Goal: Find specific page/section: Find specific page/section

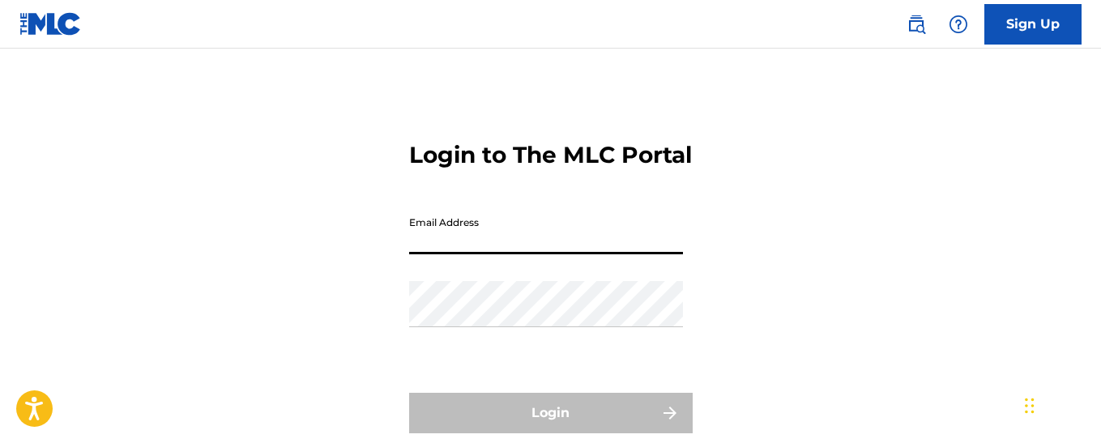
click at [536, 254] on input "Email Address" at bounding box center [546, 231] width 274 height 46
type input "[EMAIL_ADDRESS][DOMAIN_NAME]"
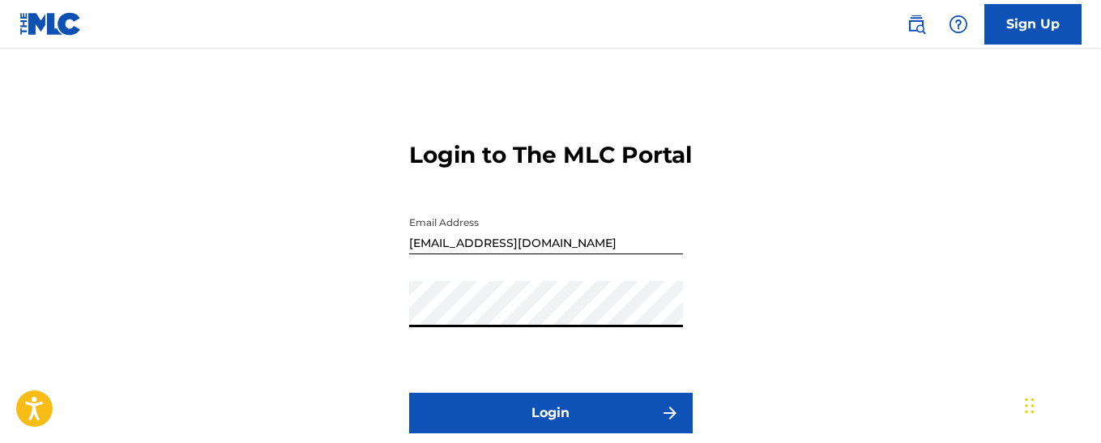
click at [604, 433] on button "Login" at bounding box center [551, 413] width 284 height 41
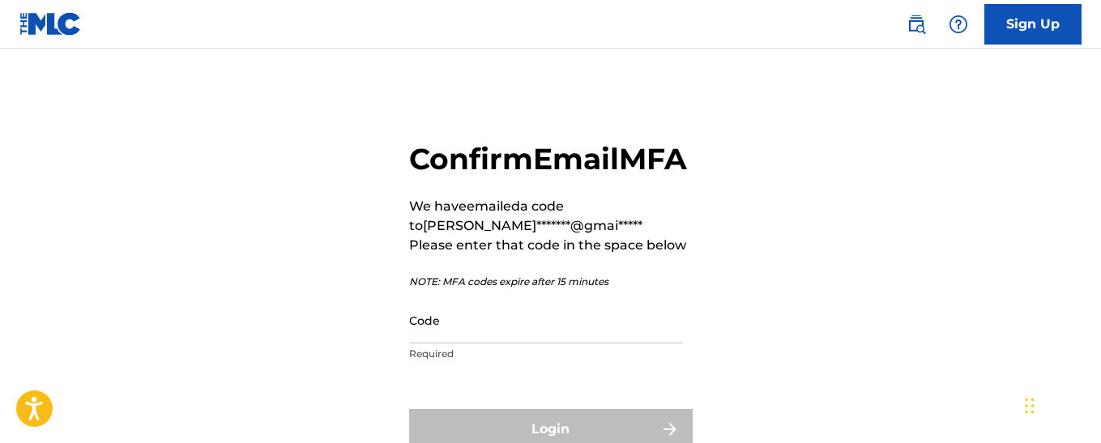
click at [526, 344] on input "Code" at bounding box center [546, 320] width 274 height 46
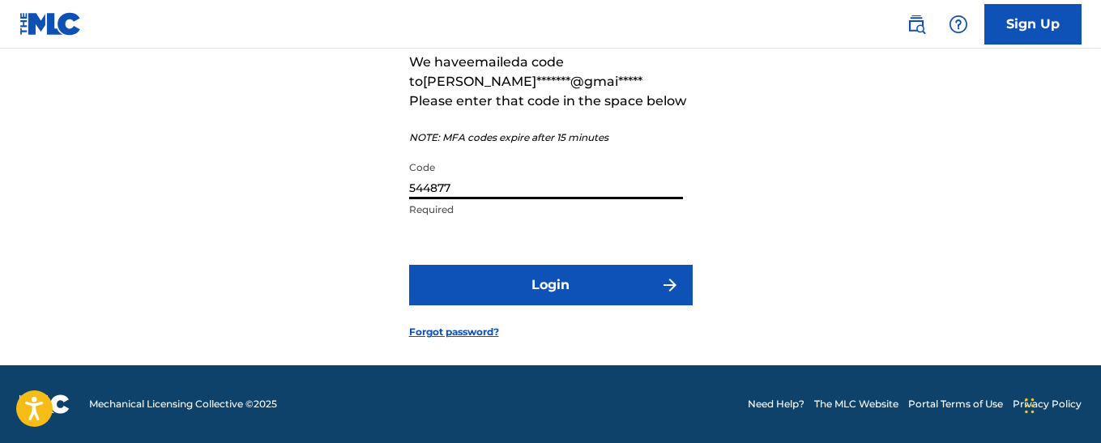
scroll to position [181, 0]
type input "544877"
click at [607, 281] on button "Login" at bounding box center [551, 285] width 284 height 41
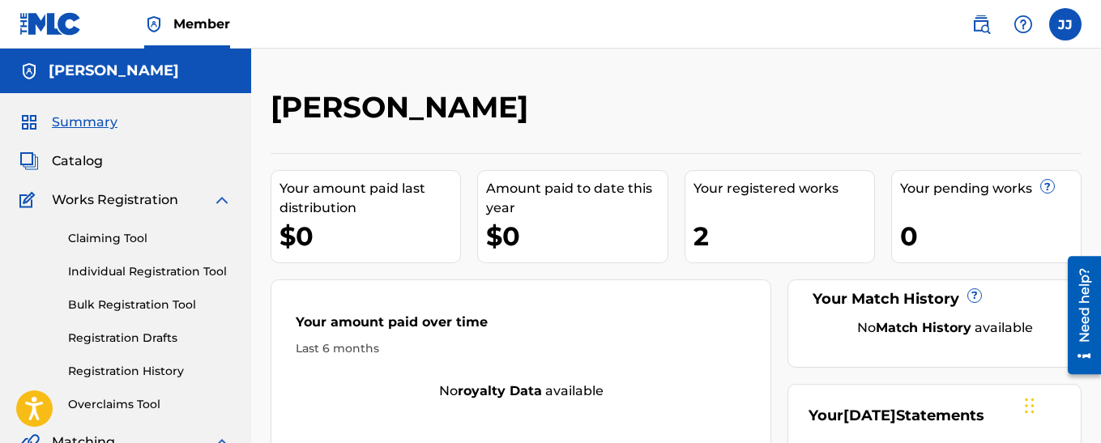
click at [96, 160] on span "Catalog" at bounding box center [77, 161] width 51 height 19
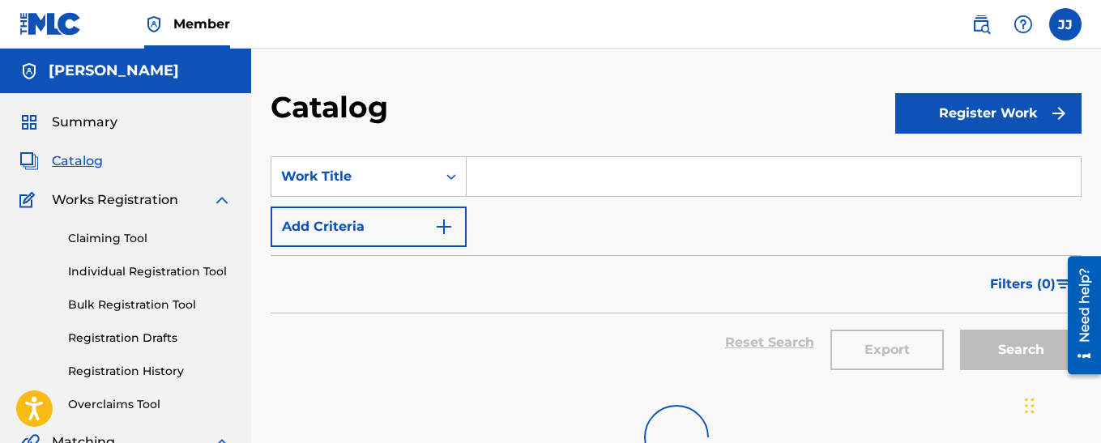
click at [96, 160] on span "Catalog" at bounding box center [77, 161] width 51 height 19
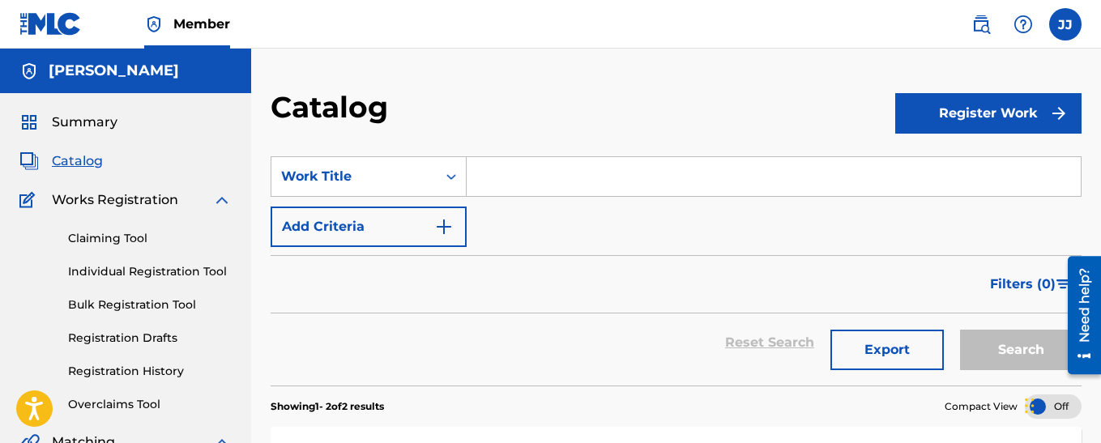
click at [96, 158] on span "Catalog" at bounding box center [77, 161] width 51 height 19
drag, startPoint x: 96, startPoint y: 158, endPoint x: 515, endPoint y: 180, distance: 420.3
click at [515, 180] on input "Search Form" at bounding box center [774, 176] width 614 height 39
click at [648, 265] on div "Filters ( 0 )" at bounding box center [676, 284] width 811 height 58
